Goal: Information Seeking & Learning: Learn about a topic

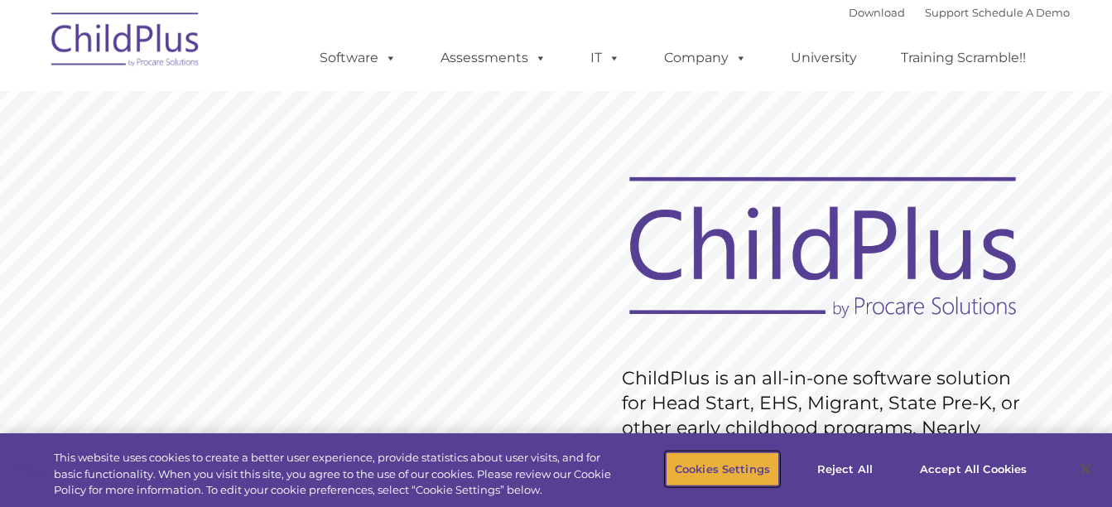
drag, startPoint x: 719, startPoint y: 455, endPoint x: 714, endPoint y: 465, distance: 11.9
click at [714, 465] on button "Cookies Settings" at bounding box center [722, 468] width 113 height 35
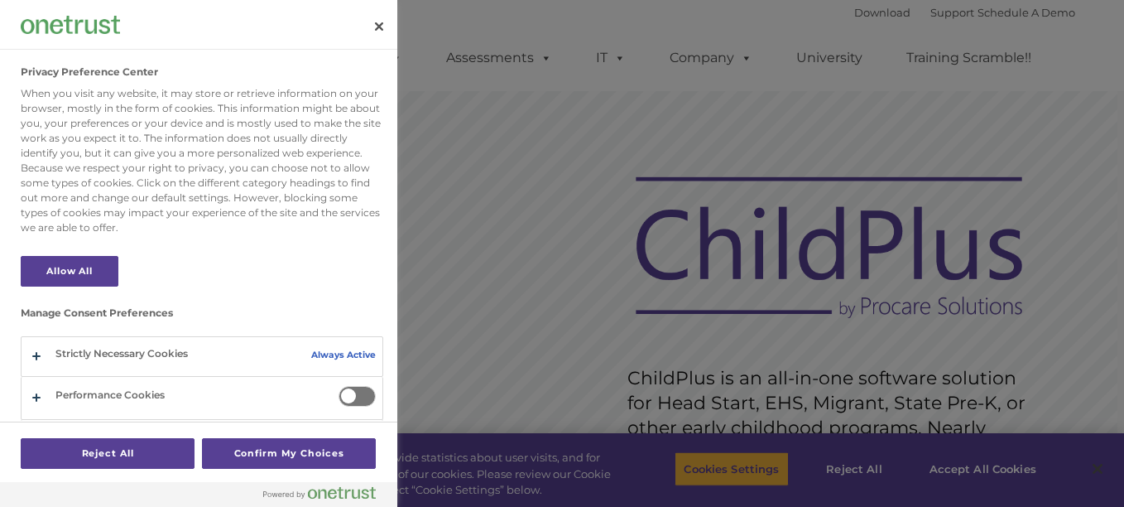
click at [714, 465] on div at bounding box center [562, 253] width 1124 height 507
drag, startPoint x: 338, startPoint y: 386, endPoint x: 359, endPoint y: 392, distance: 22.3
click at [359, 392] on span "Privacy Preference Center" at bounding box center [357, 396] width 37 height 21
click at [339, 386] on input "Performance Cookies" at bounding box center [339, 386] width 0 height 0
click at [301, 447] on button "Confirm My Choices" at bounding box center [289, 453] width 174 height 31
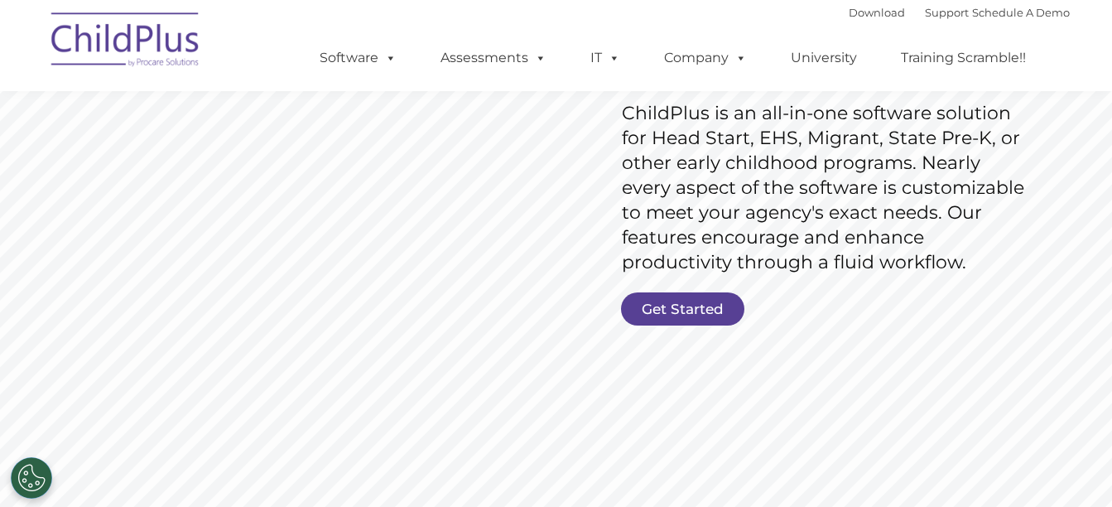
scroll to position [342, 0]
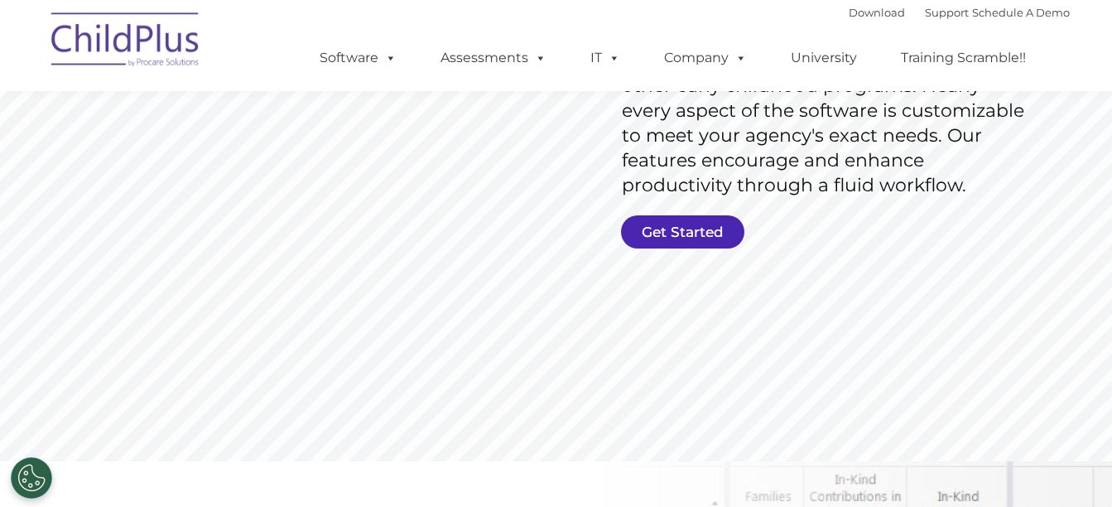
click at [674, 233] on link "Get Started" at bounding box center [682, 231] width 123 height 33
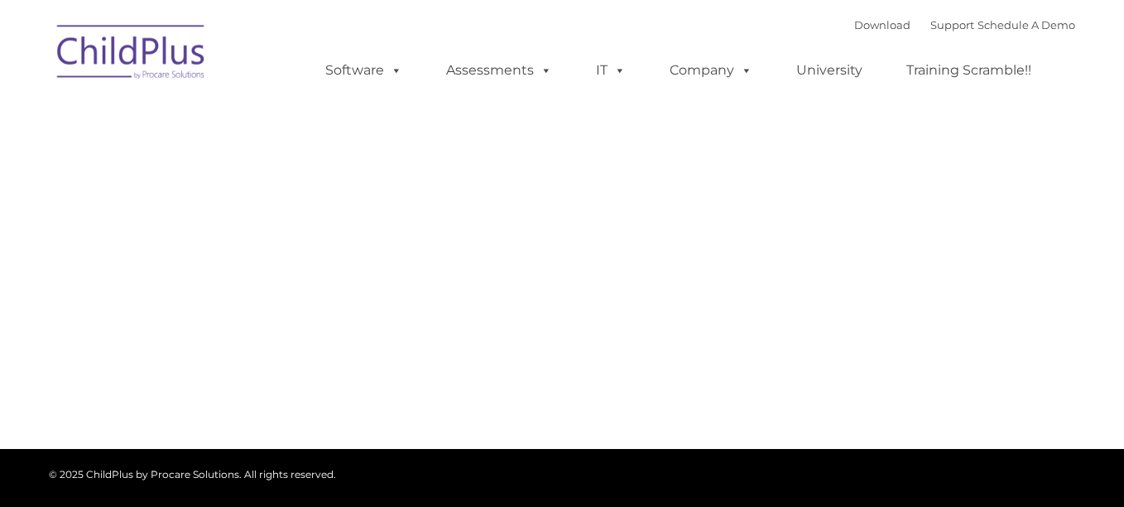
type input ""
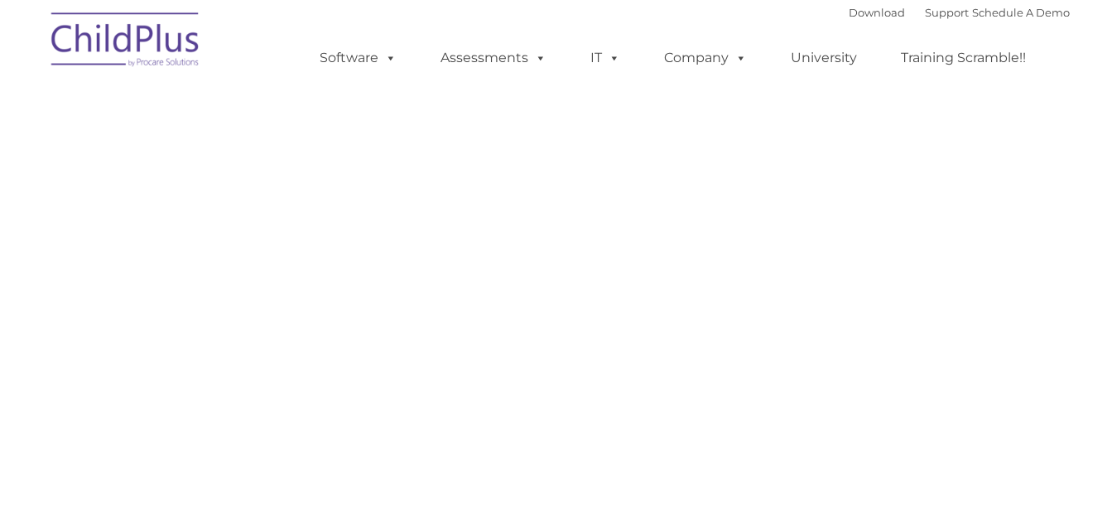
select select "MEDIUM"
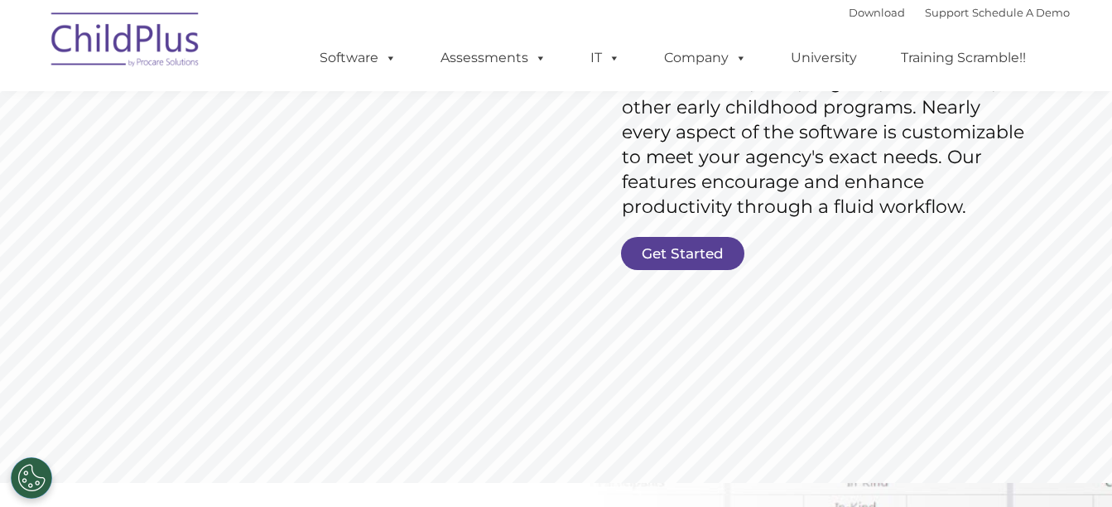
scroll to position [364, 0]
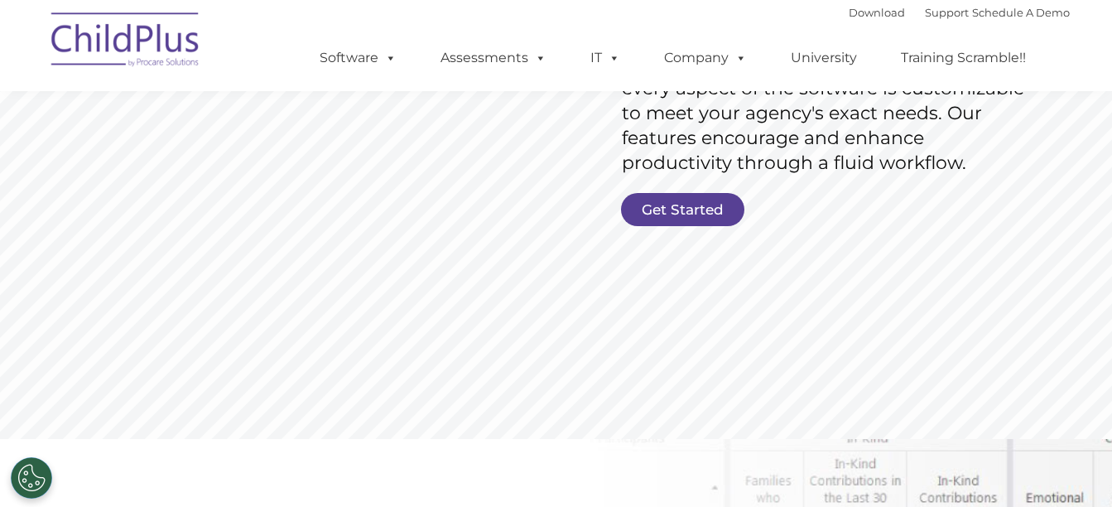
click at [693, 198] on rs-slide "Request Pricing ChildPlus is an all-in-one software solution for Head Start, EH…" at bounding box center [556, 66] width 1112 height 745
click at [693, 198] on link "Get Started" at bounding box center [682, 209] width 123 height 33
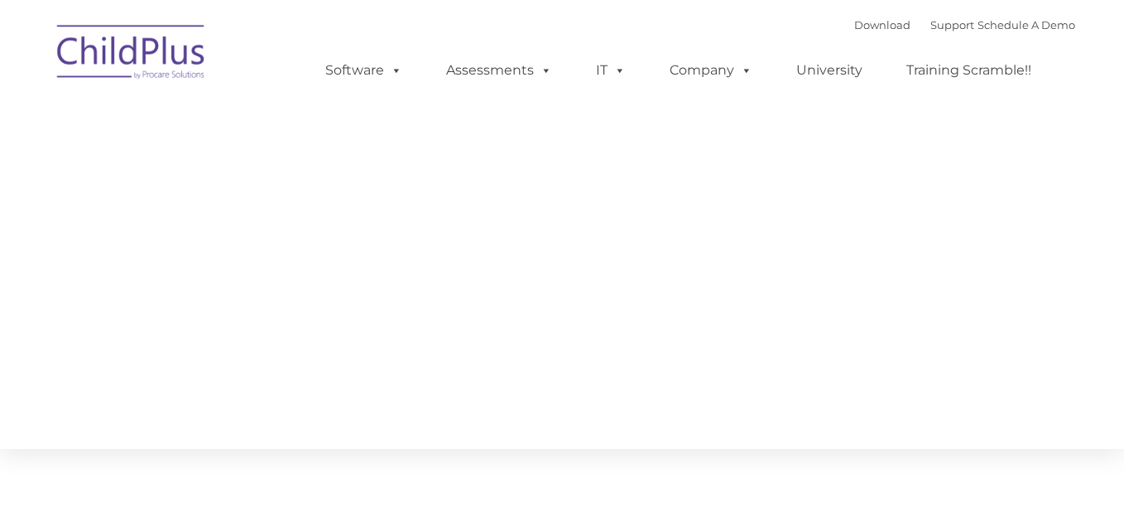
type input ""
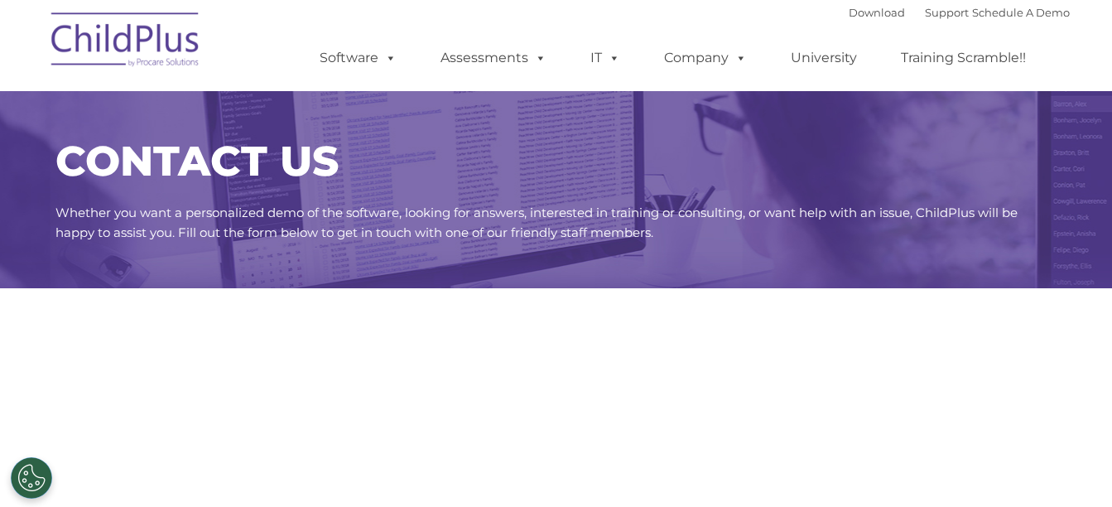
select select "MEDIUM"
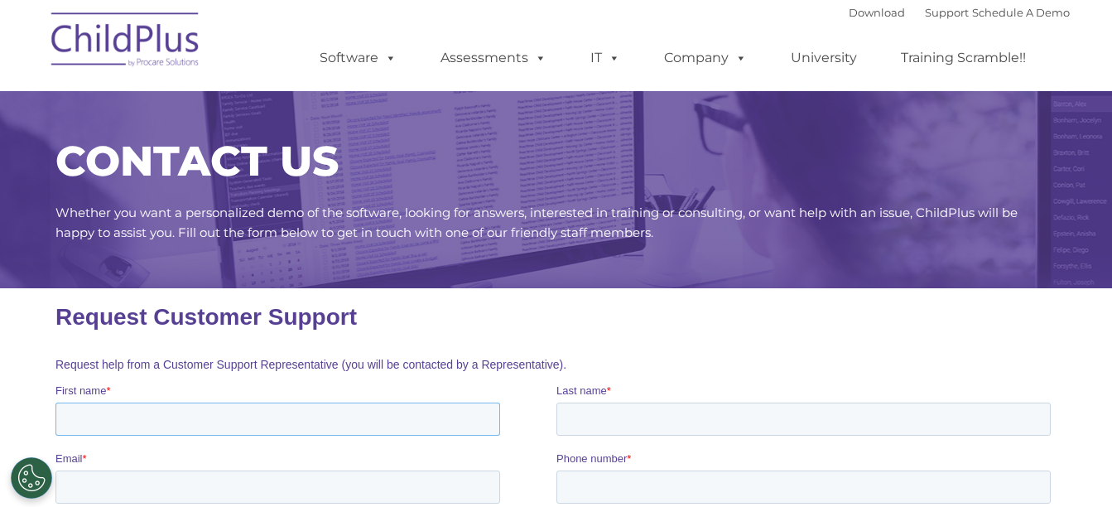
click at [147, 417] on input "First name *" at bounding box center [277, 418] width 445 height 33
type input "Towanda"
click at [585, 409] on input "Last name *" at bounding box center [803, 418] width 494 height 33
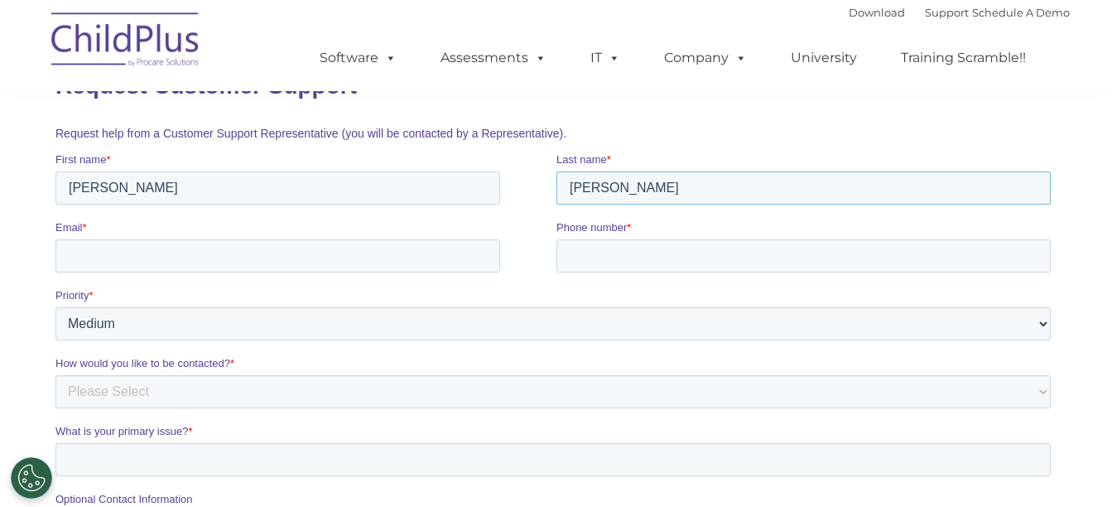
scroll to position [243, 0]
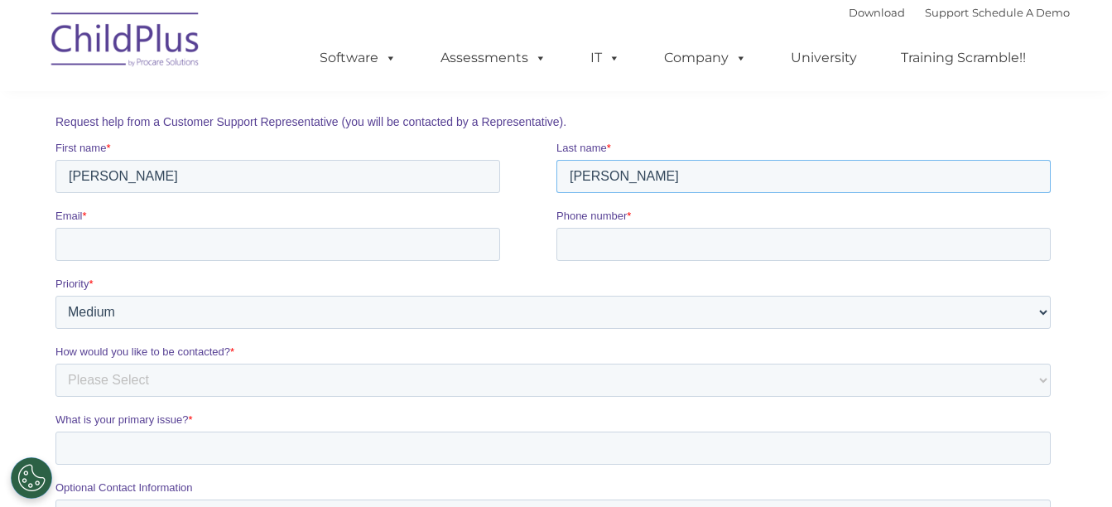
type input "Jones"
click at [97, 243] on input "Email *" at bounding box center [277, 244] width 445 height 33
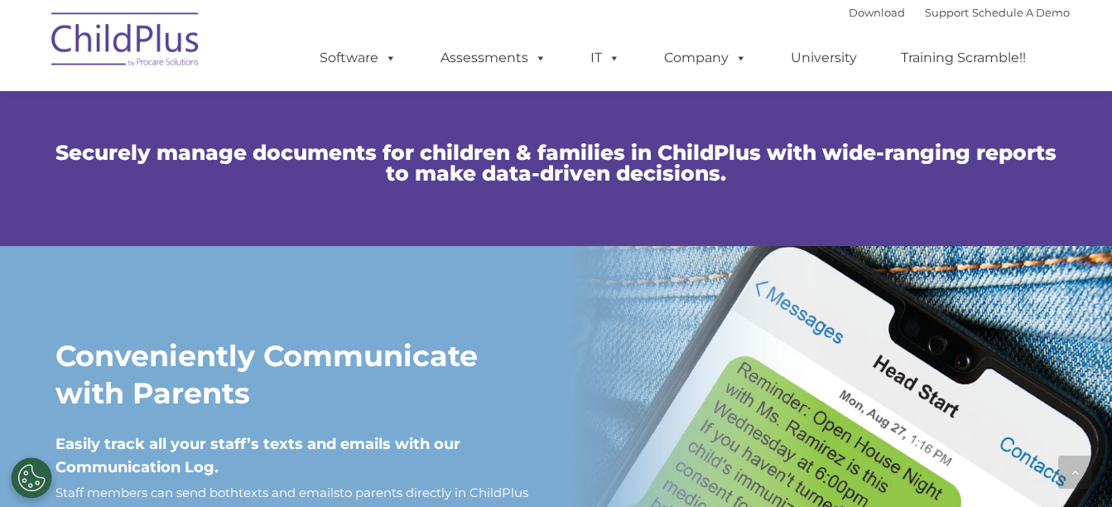
scroll to position [1759, 0]
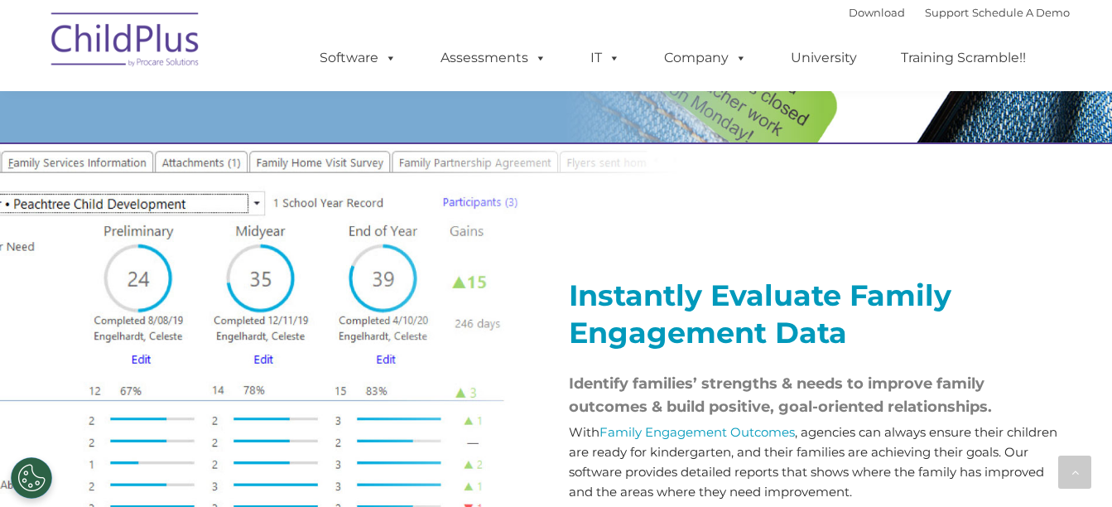
click at [1110, 493] on div "Instantly Evaluate Family Engagement Data Identify families’ strengths & needs …" at bounding box center [556, 378] width 1112 height 473
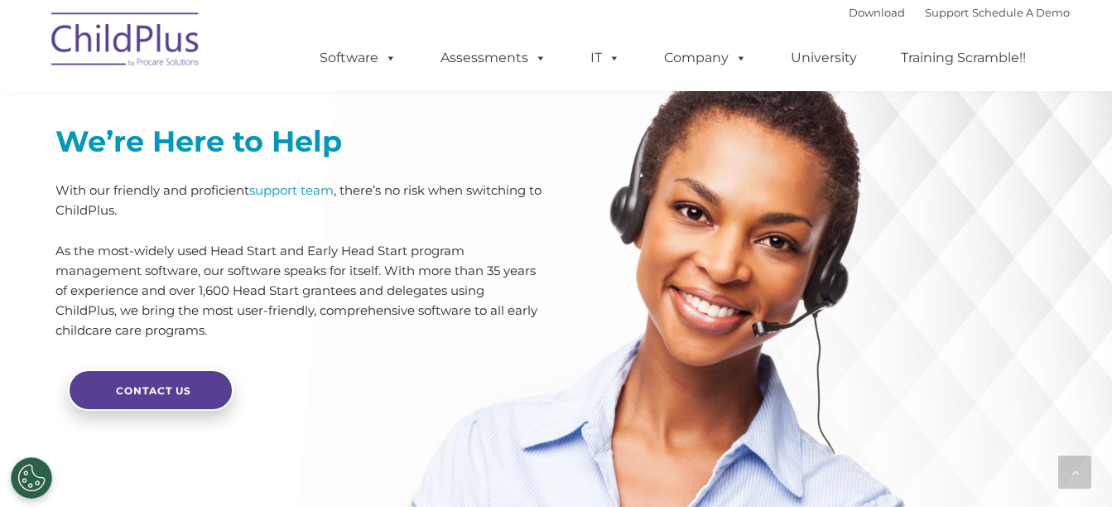
scroll to position [3746, 0]
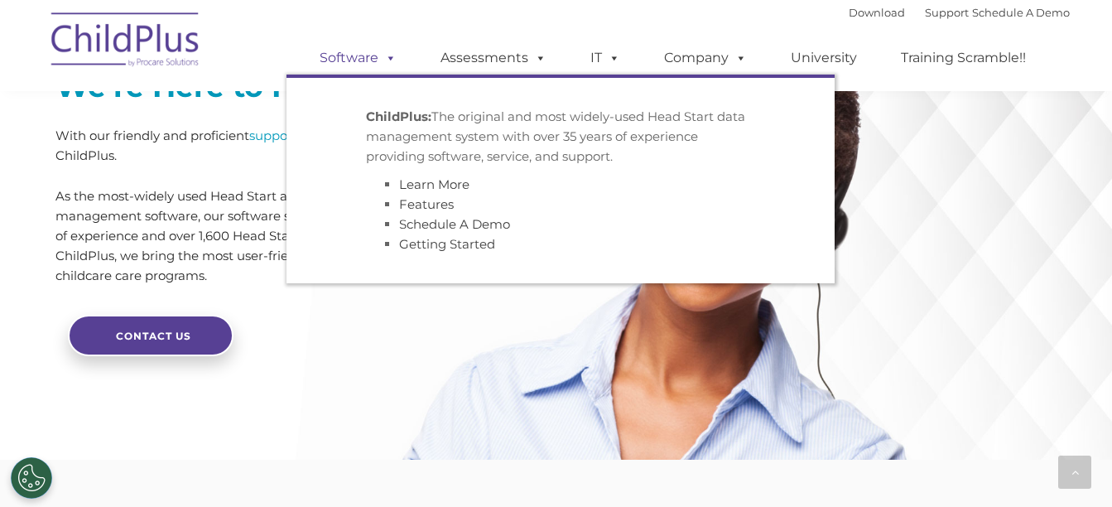
click at [390, 57] on span at bounding box center [387, 58] width 18 height 16
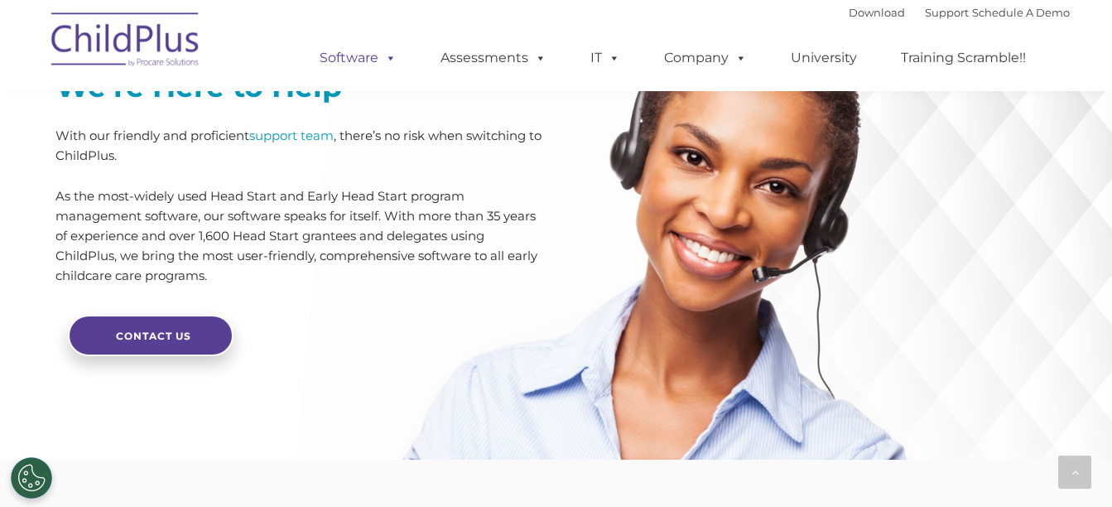
click at [390, 57] on span at bounding box center [387, 58] width 18 height 16
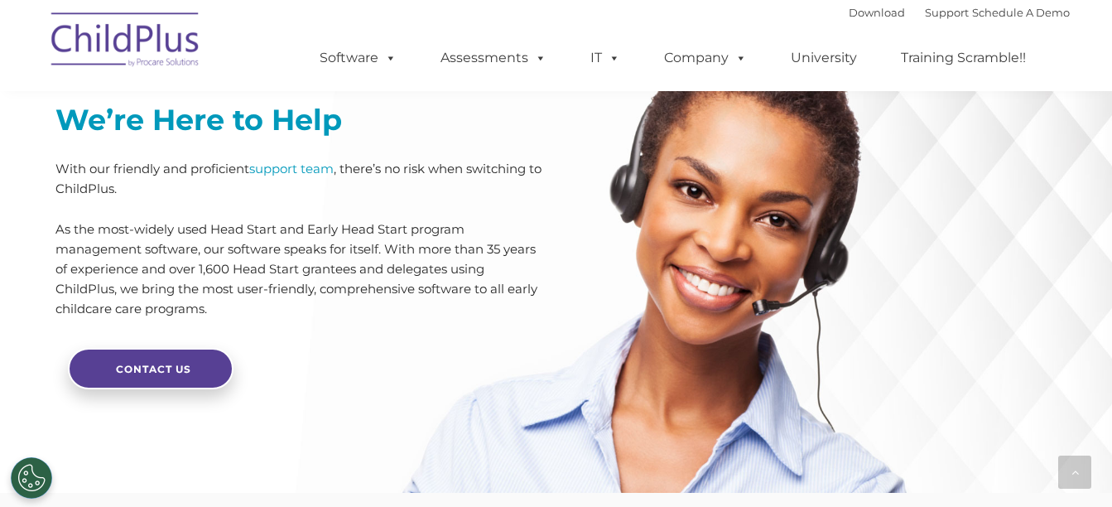
scroll to position [3647, 0]
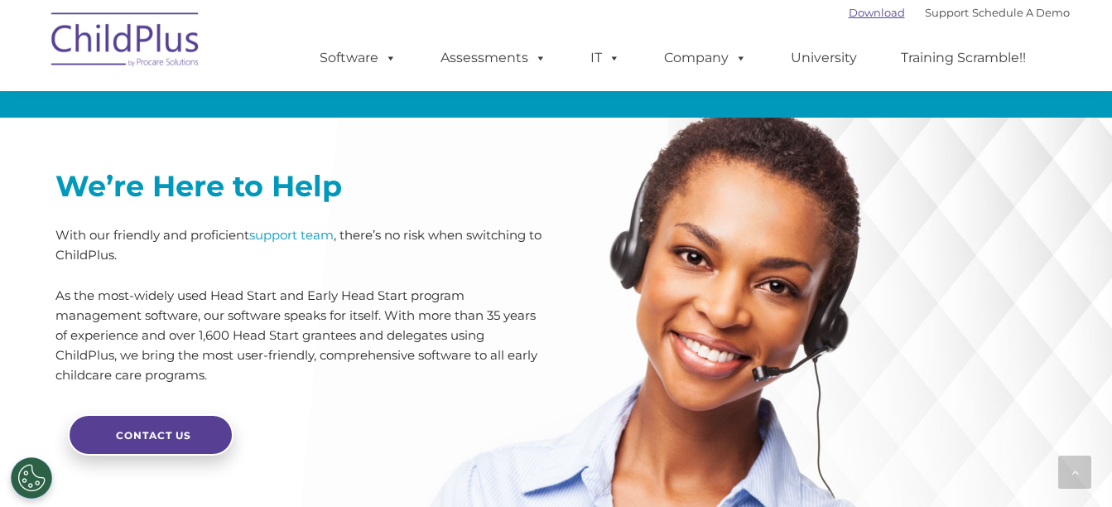
click at [854, 12] on link "Download" at bounding box center [877, 12] width 56 height 13
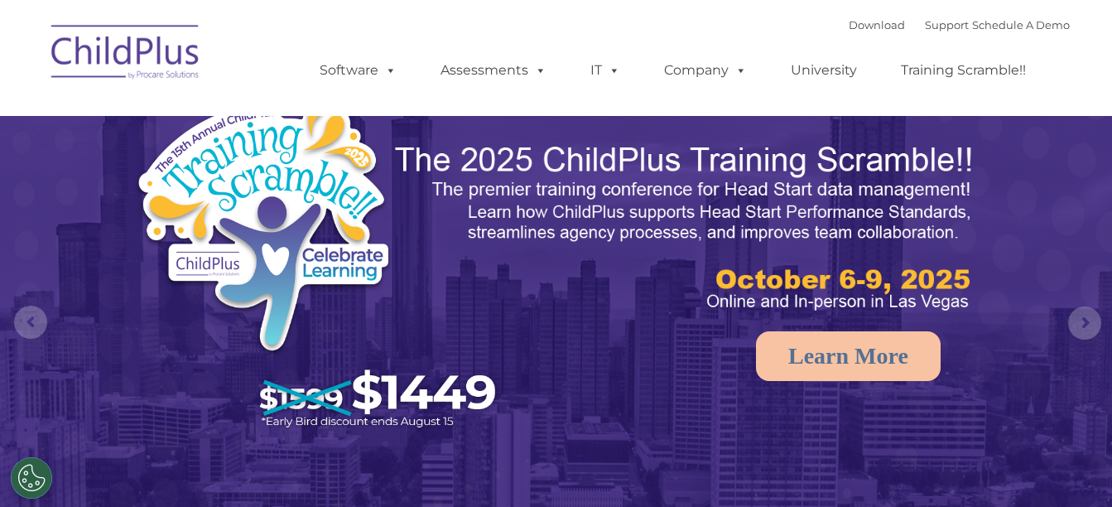
select select "MEDIUM"
